Goal: Contribute content: Add original content to the website for others to see

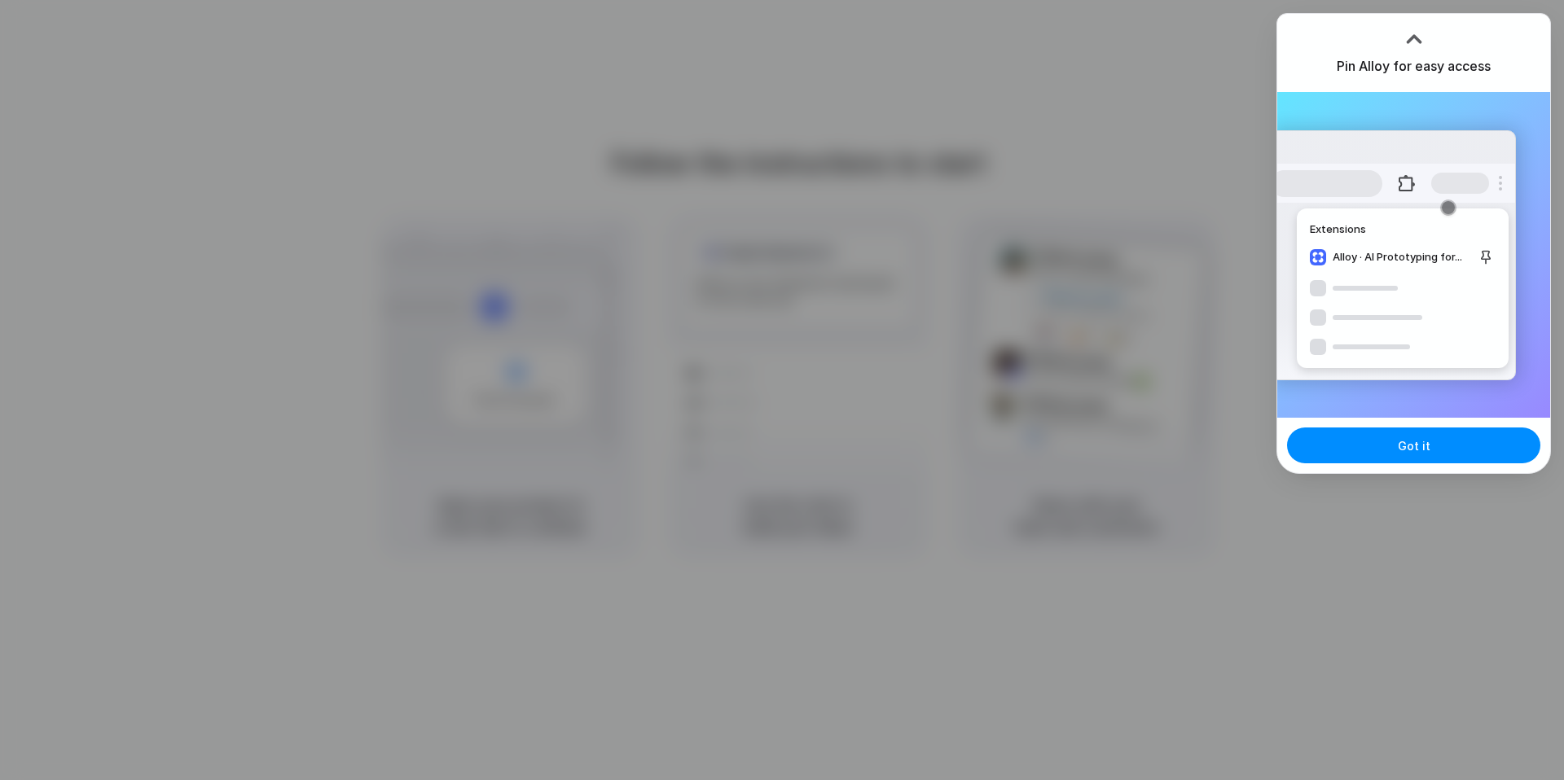
click at [1370, 468] on div "Got it" at bounding box center [1413, 445] width 273 height 55
click at [1370, 455] on button "Got it" at bounding box center [1413, 446] width 253 height 36
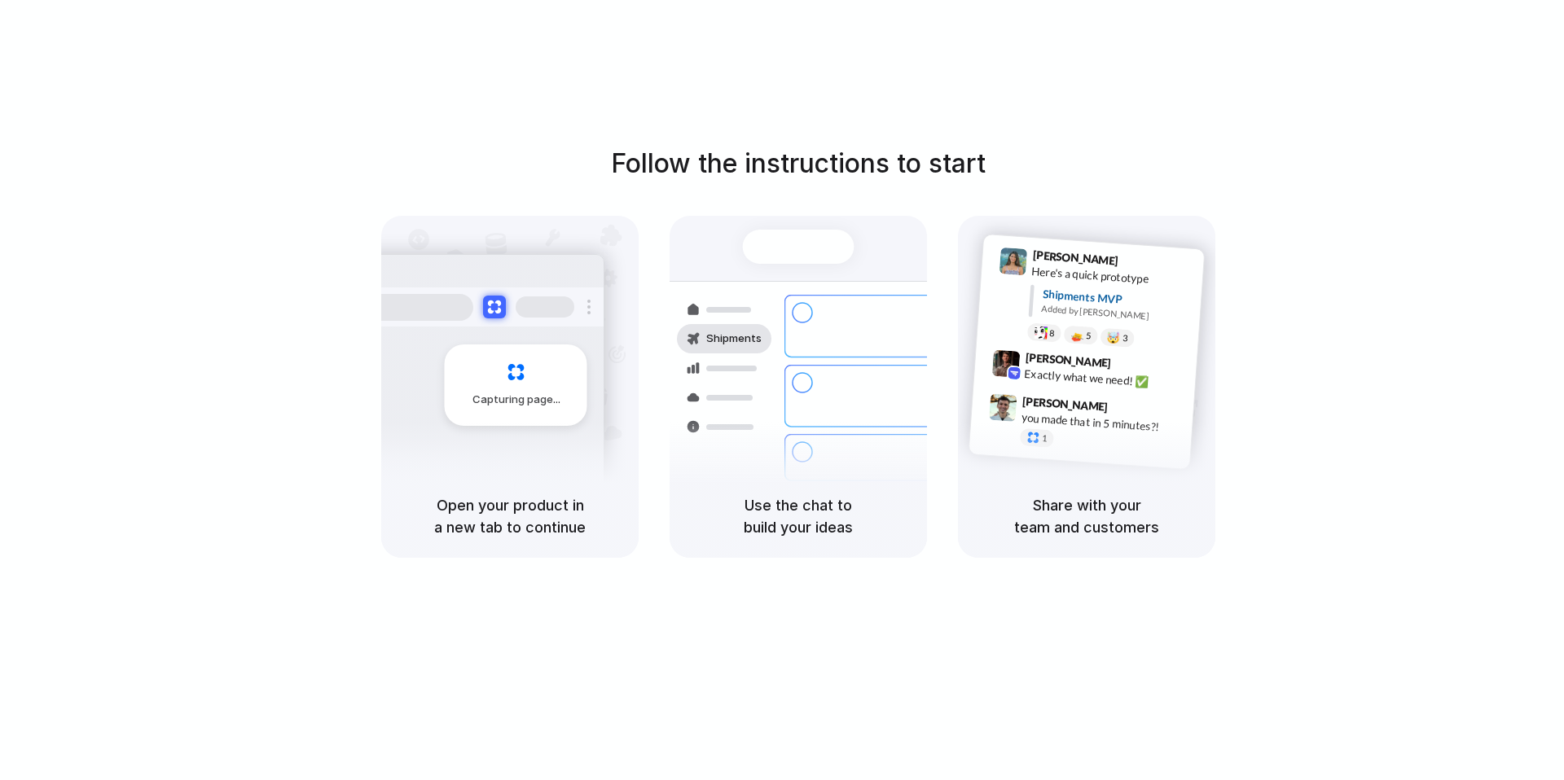
click at [1115, 158] on div "Follow the instructions to start Capturing page Open your product in a new tab …" at bounding box center [798, 351] width 1564 height 414
